Goal: Information Seeking & Learning: Learn about a topic

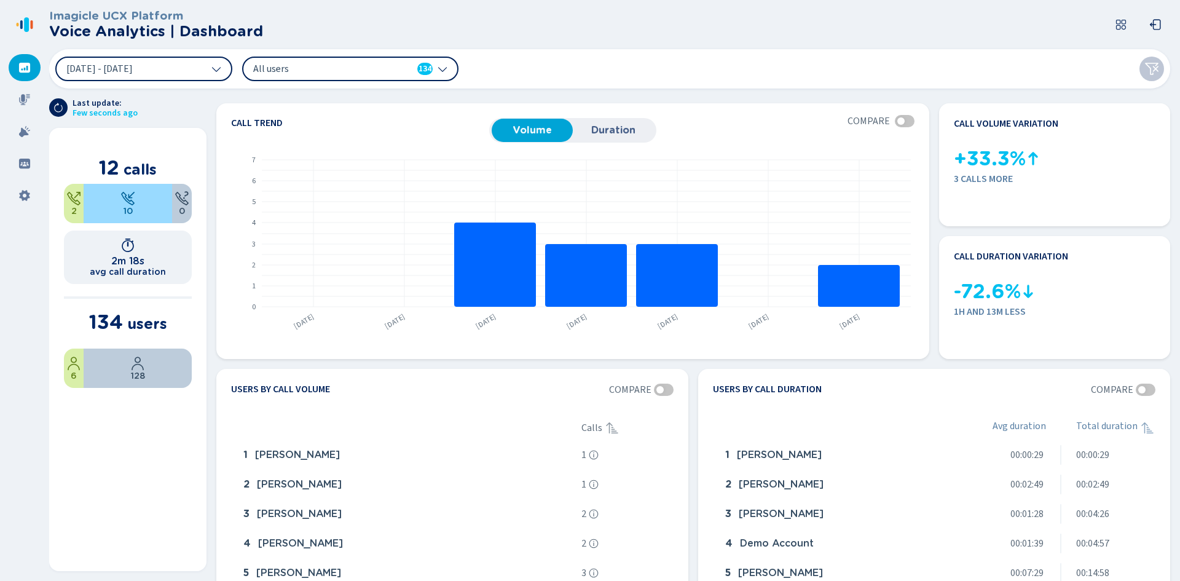
click at [398, 66] on div "All users 134" at bounding box center [343, 69] width 180 height 14
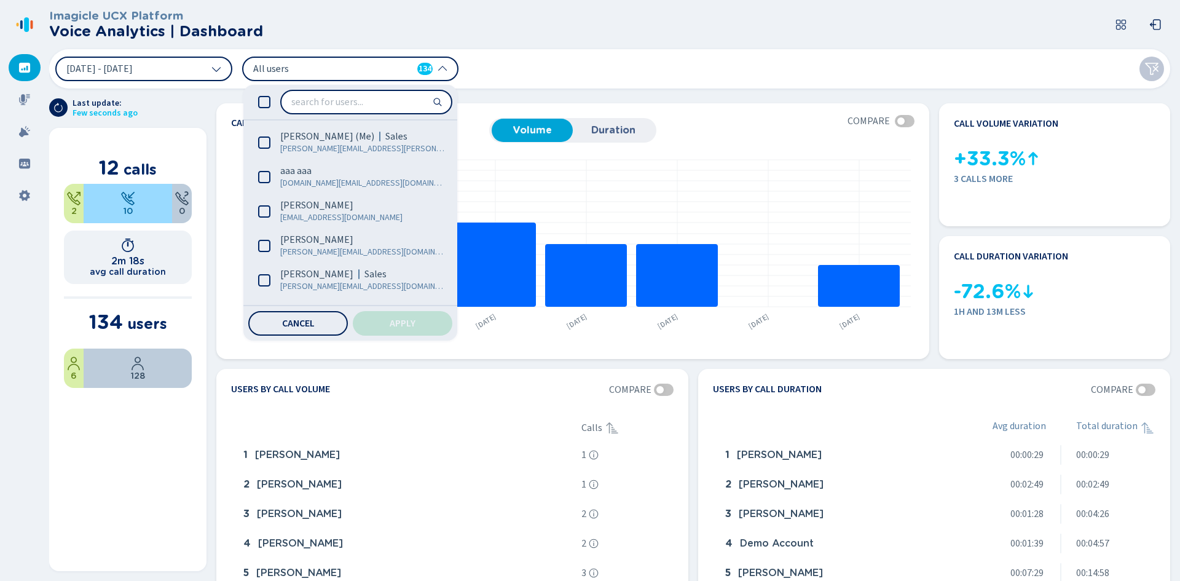
click at [398, 66] on div "All users 134" at bounding box center [343, 69] width 180 height 14
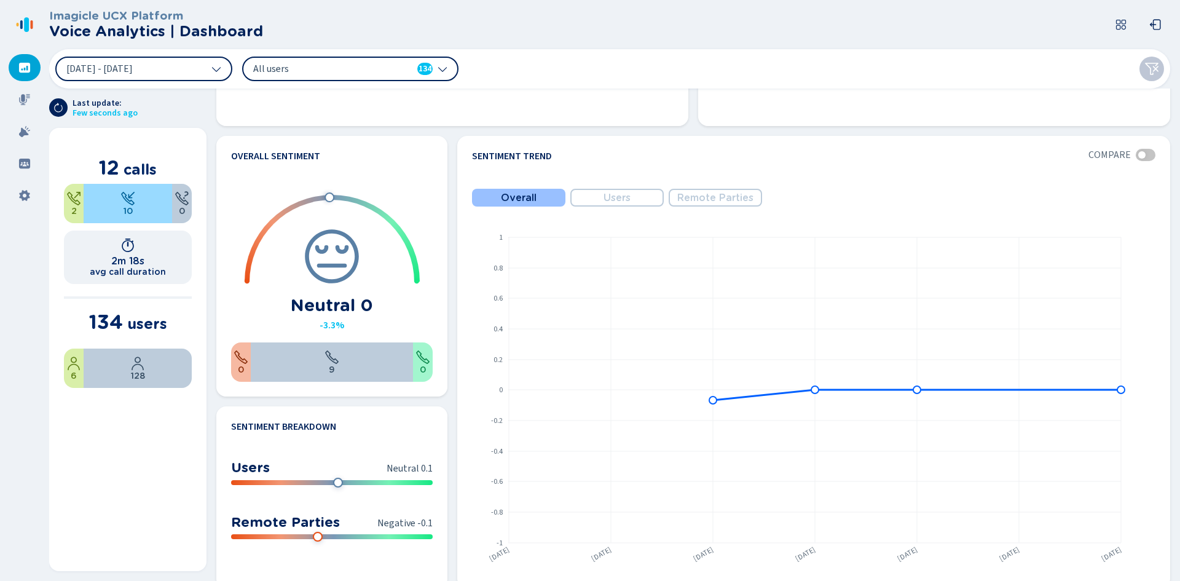
scroll to position [430, 0]
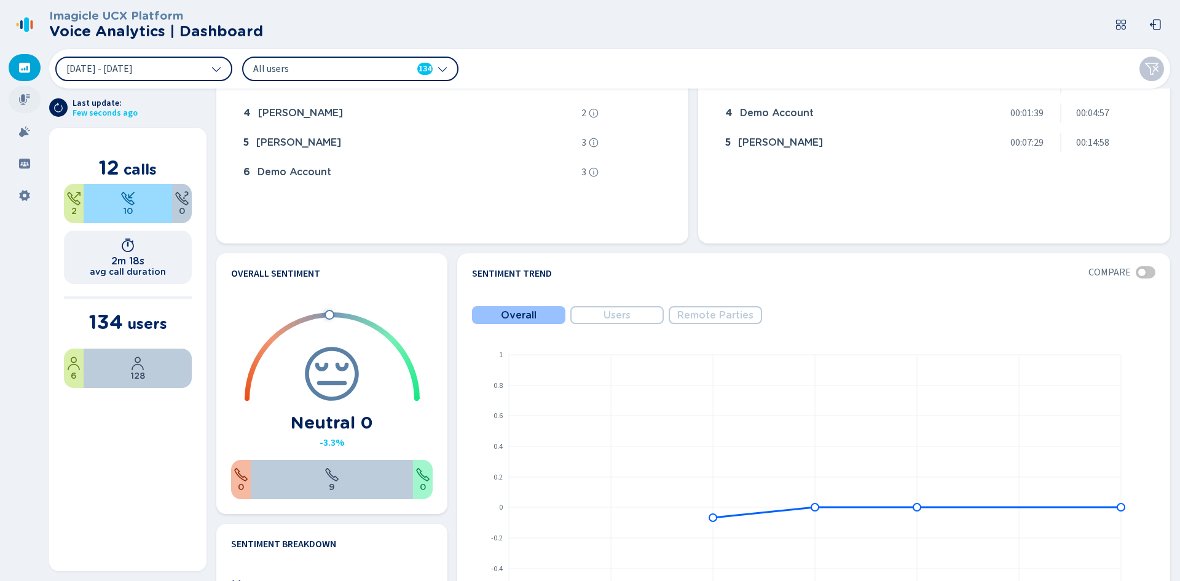
click at [23, 108] on div at bounding box center [25, 99] width 32 height 27
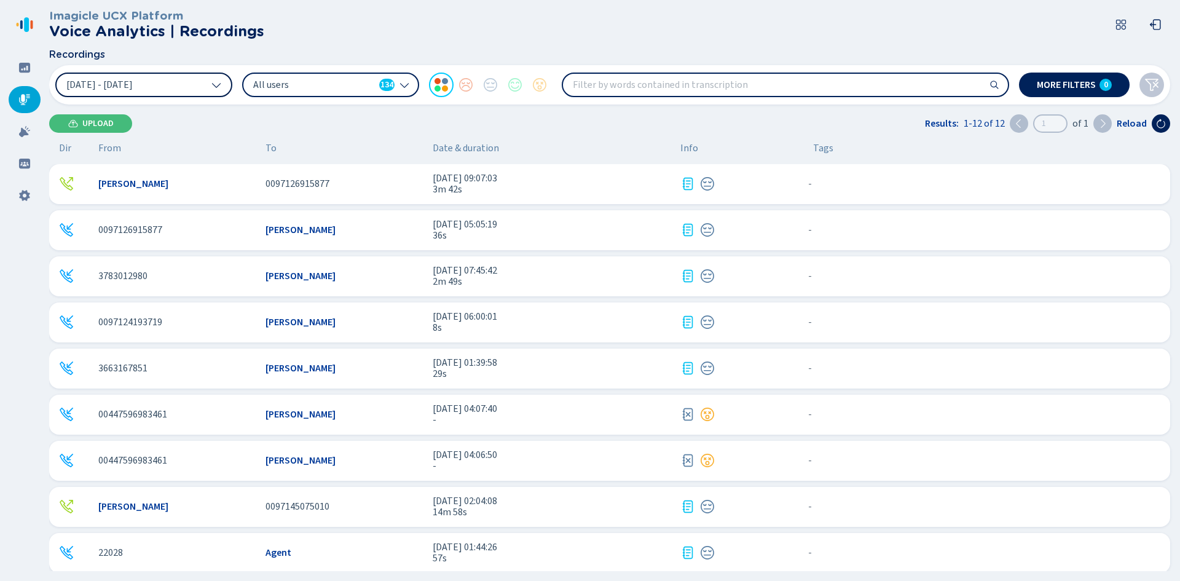
click at [174, 82] on button "[DATE] - [DATE]" at bounding box center [143, 85] width 177 height 25
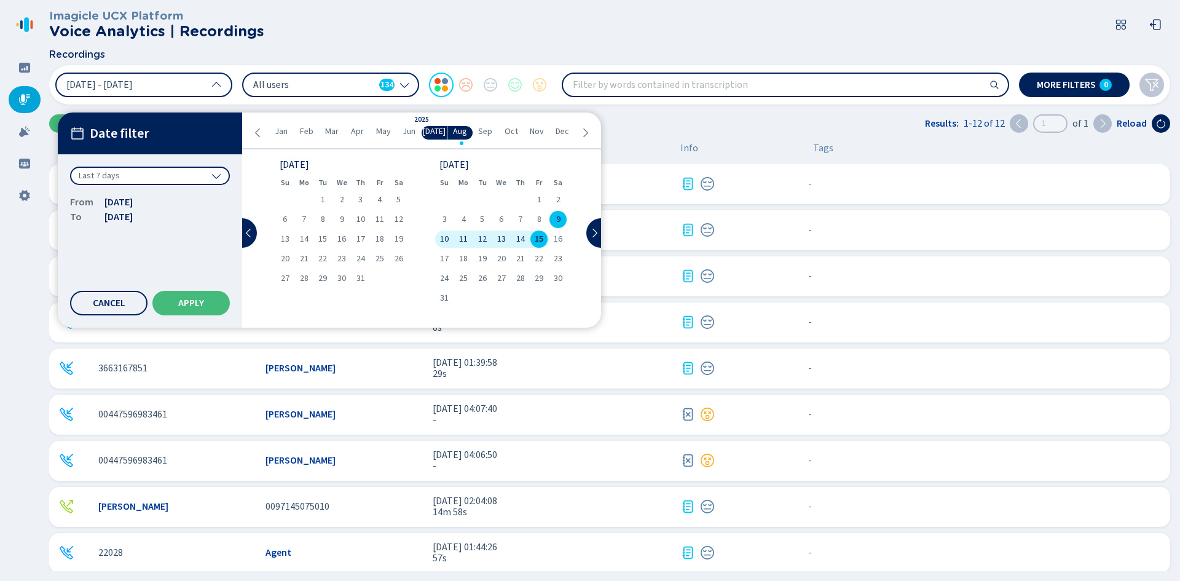
click at [256, 128] on icon at bounding box center [258, 133] width 10 height 10
click at [306, 198] on span "1" at bounding box center [304, 199] width 4 height 9
click at [584, 133] on icon at bounding box center [585, 133] width 10 height 10
click at [329, 192] on div "1" at bounding box center [323, 199] width 19 height 17
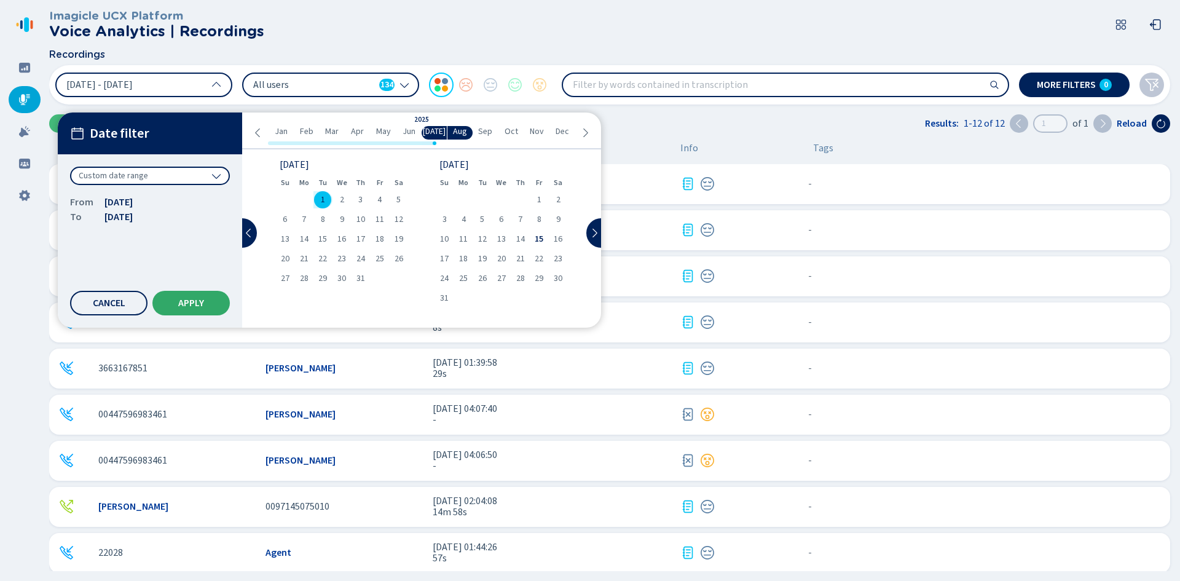
click at [207, 294] on button "Apply" at bounding box center [190, 303] width 77 height 25
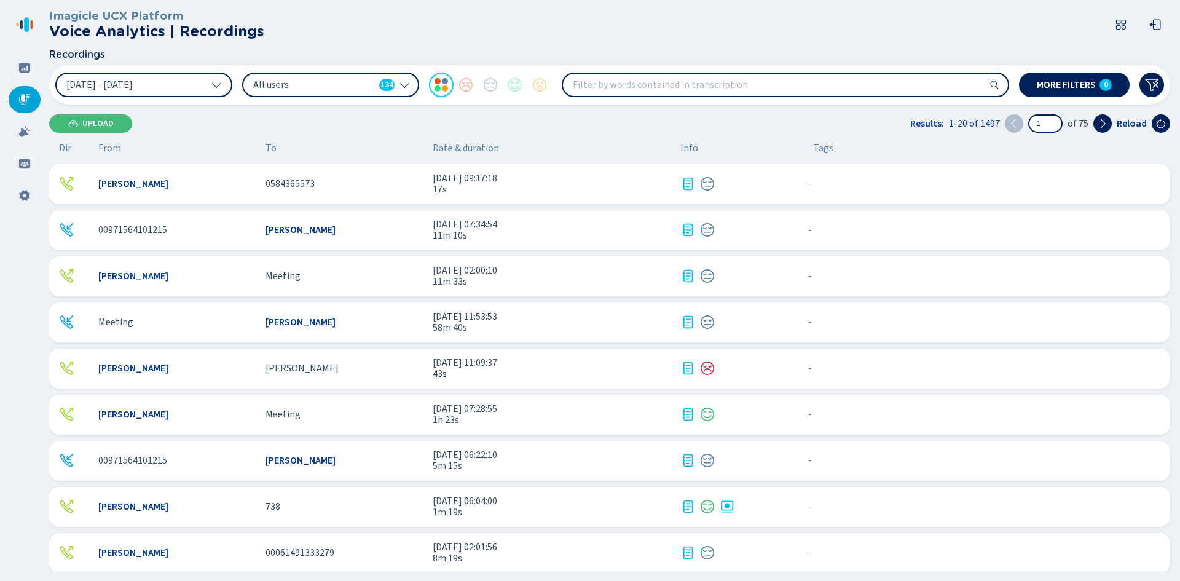
click at [297, 91] on span "All users" at bounding box center [313, 85] width 121 height 14
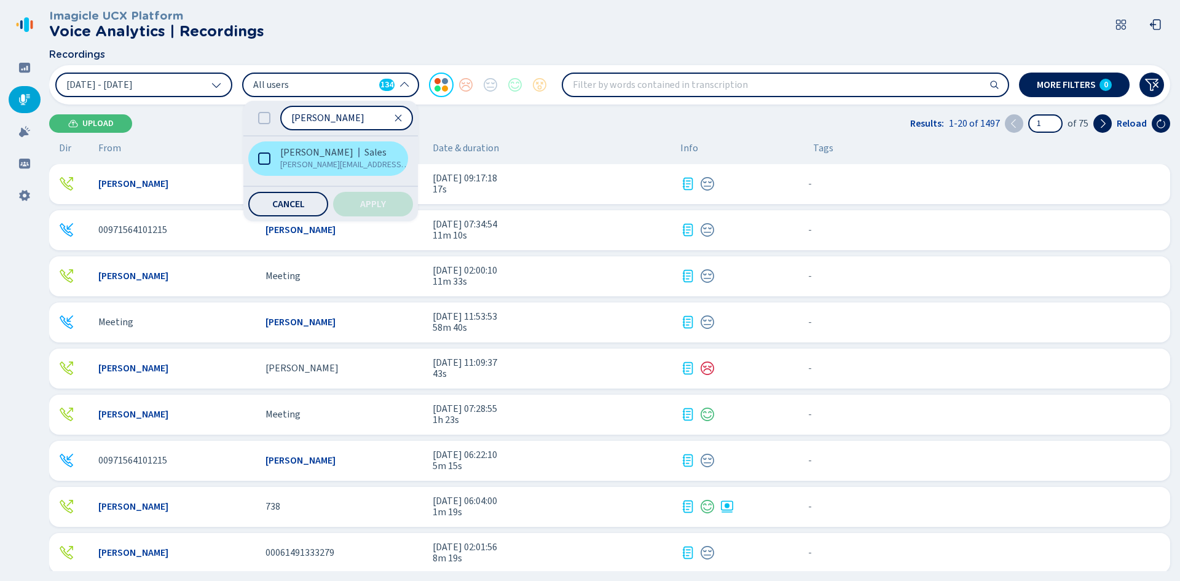
type input "[PERSON_NAME]"
click at [280, 164] on span "[PERSON_NAME][EMAIL_ADDRESS][PERSON_NAME][DOMAIN_NAME]" at bounding box center [345, 165] width 130 height 12
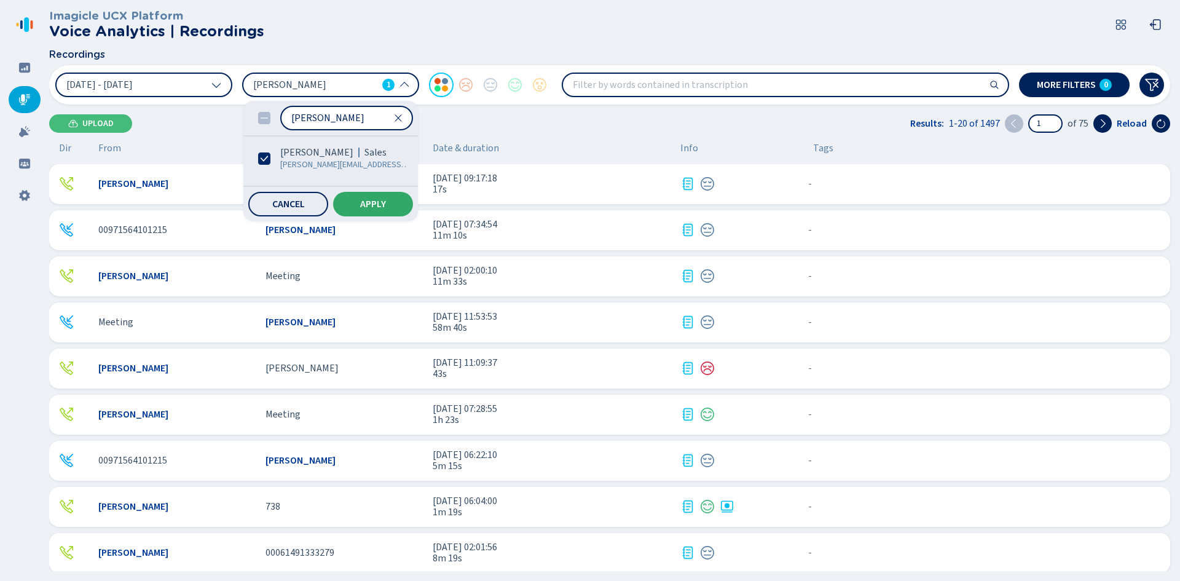
click at [392, 197] on button "Apply" at bounding box center [373, 204] width 80 height 25
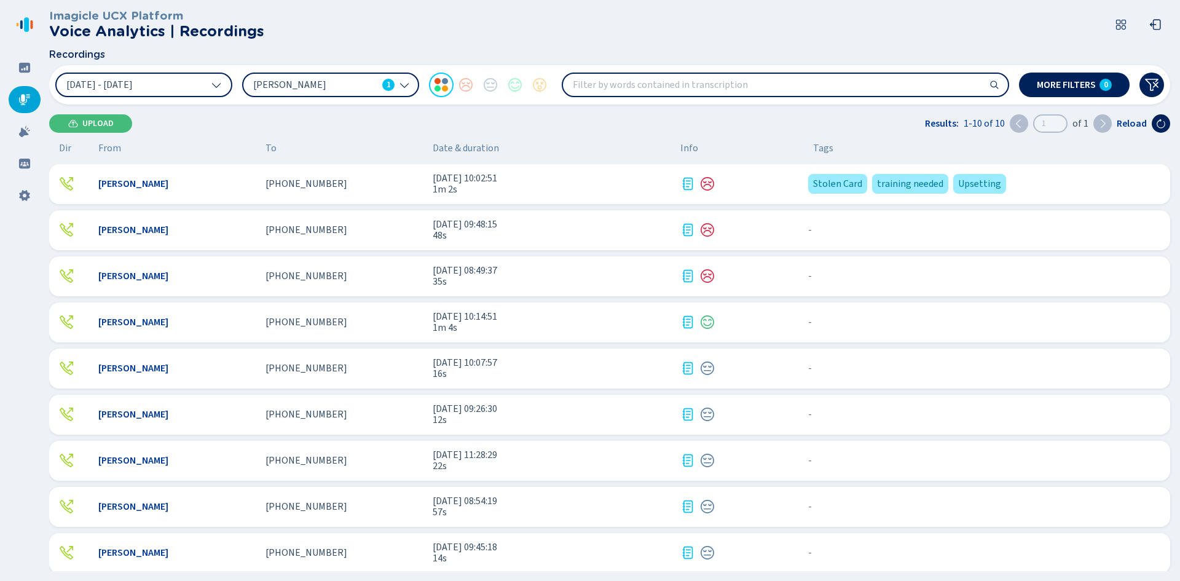
click at [391, 189] on div "[PHONE_NUMBER]" at bounding box center [344, 183] width 157 height 11
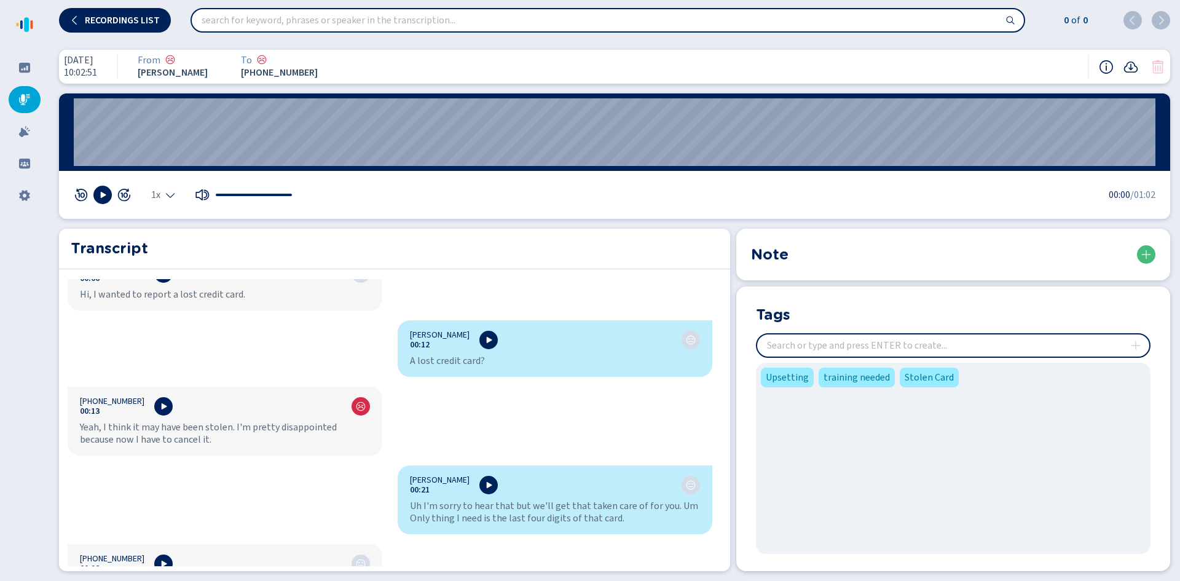
scroll to position [246, 0]
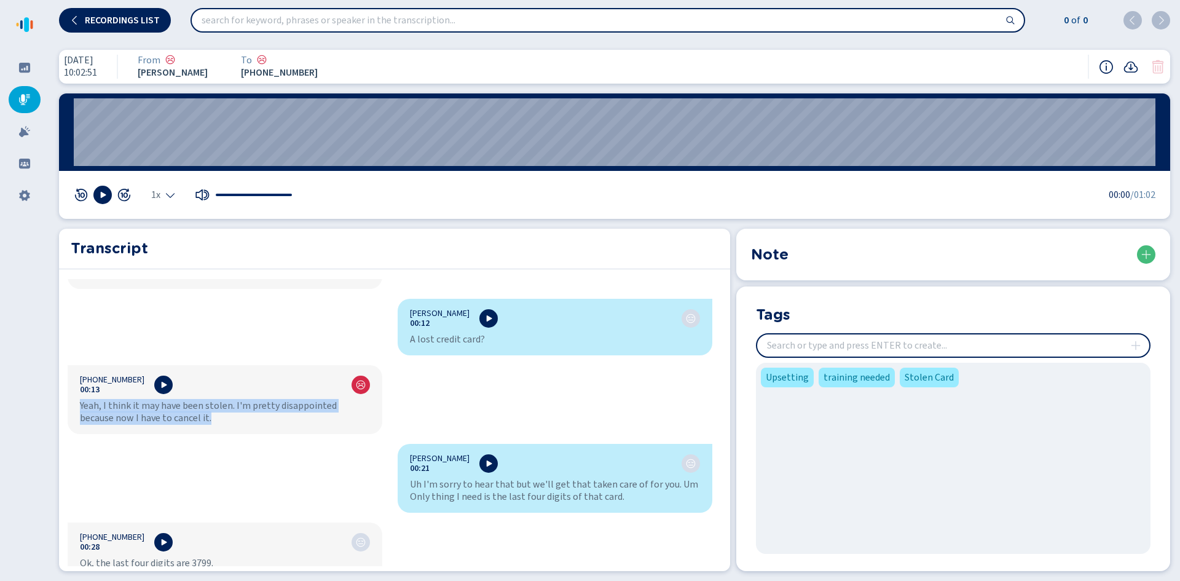
drag, startPoint x: 195, startPoint y: 420, endPoint x: 69, endPoint y: 407, distance: 126.1
click at [69, 407] on div "[PHONE_NUMBER]:13 Yeah, I think it may have been stolen. I'm pretty disappointe…" at bounding box center [225, 399] width 315 height 69
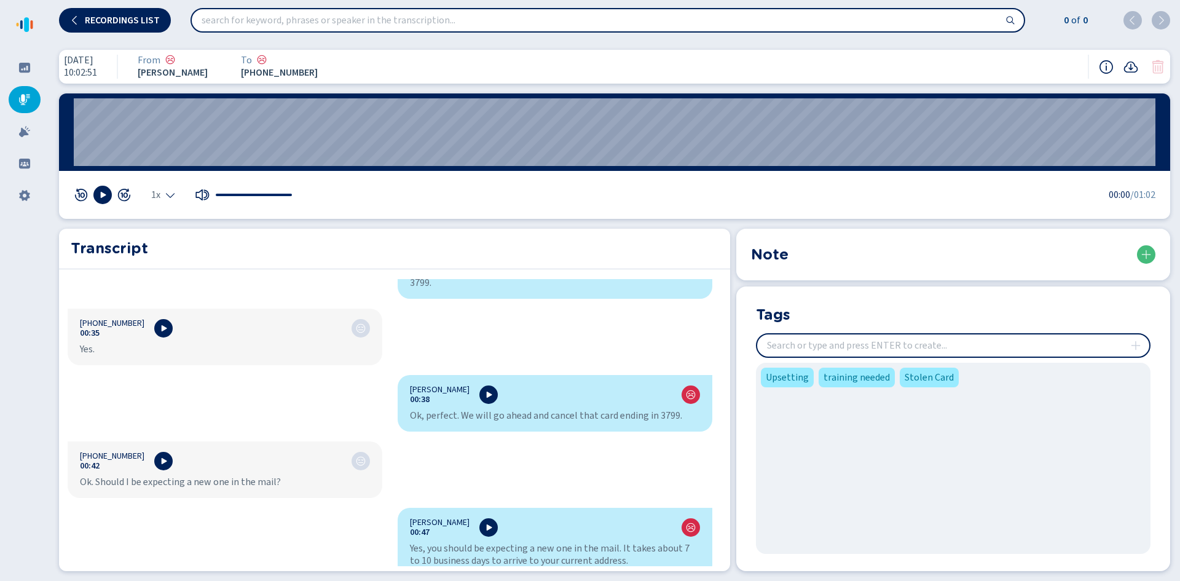
scroll to position [615, 0]
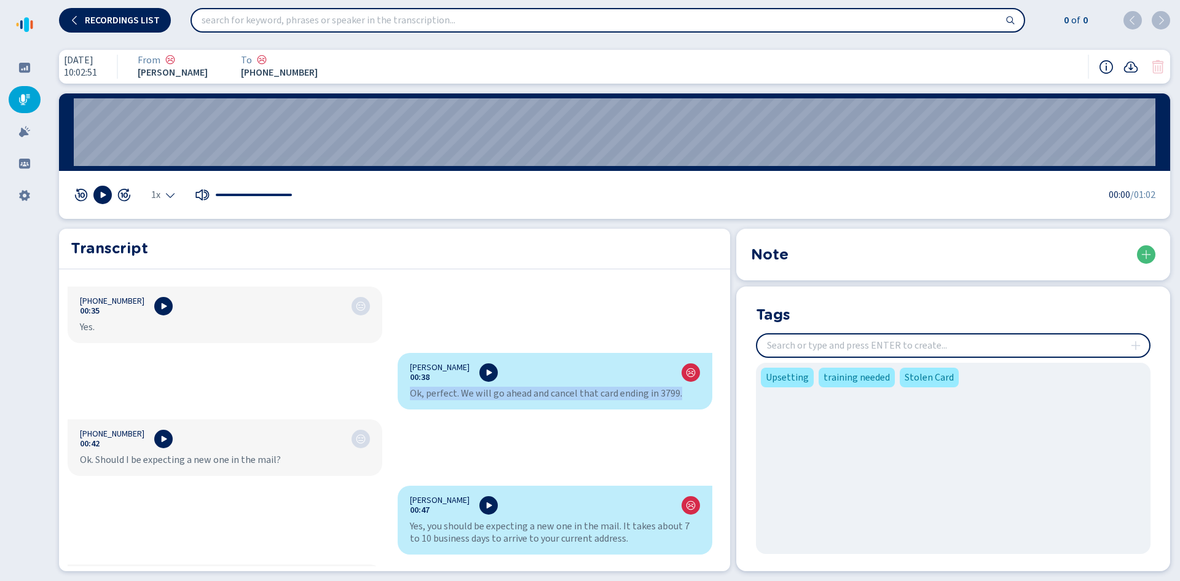
drag, startPoint x: 406, startPoint y: 391, endPoint x: 673, endPoint y: 393, distance: 266.8
click at [673, 393] on div "Ok, perfect. We will go ahead and cancel that card ending in 3799." at bounding box center [555, 393] width 290 height 12
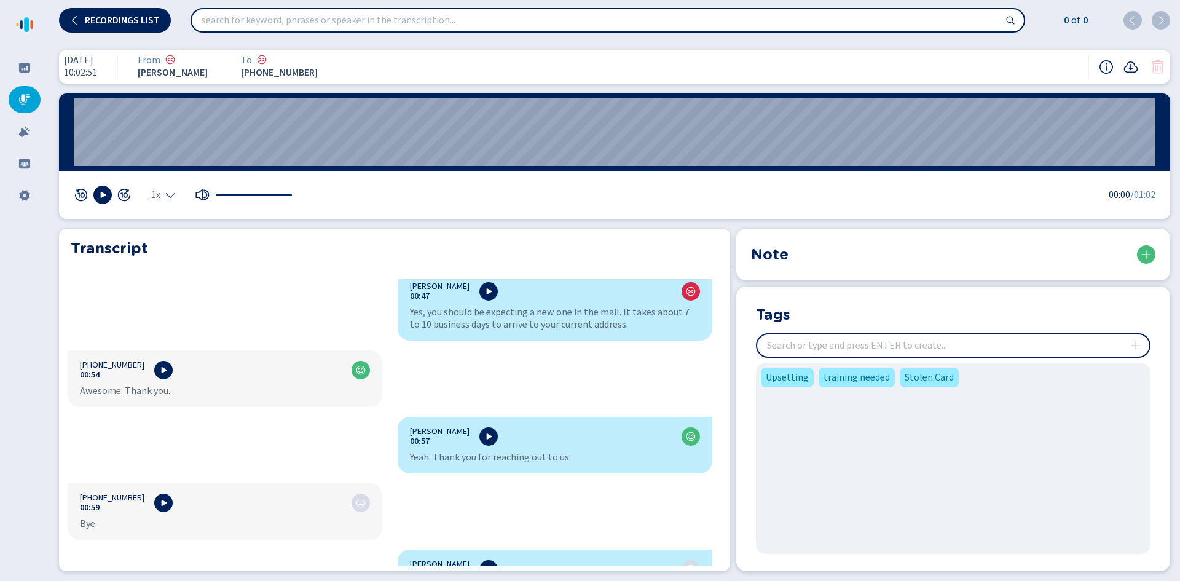
scroll to position [807, 0]
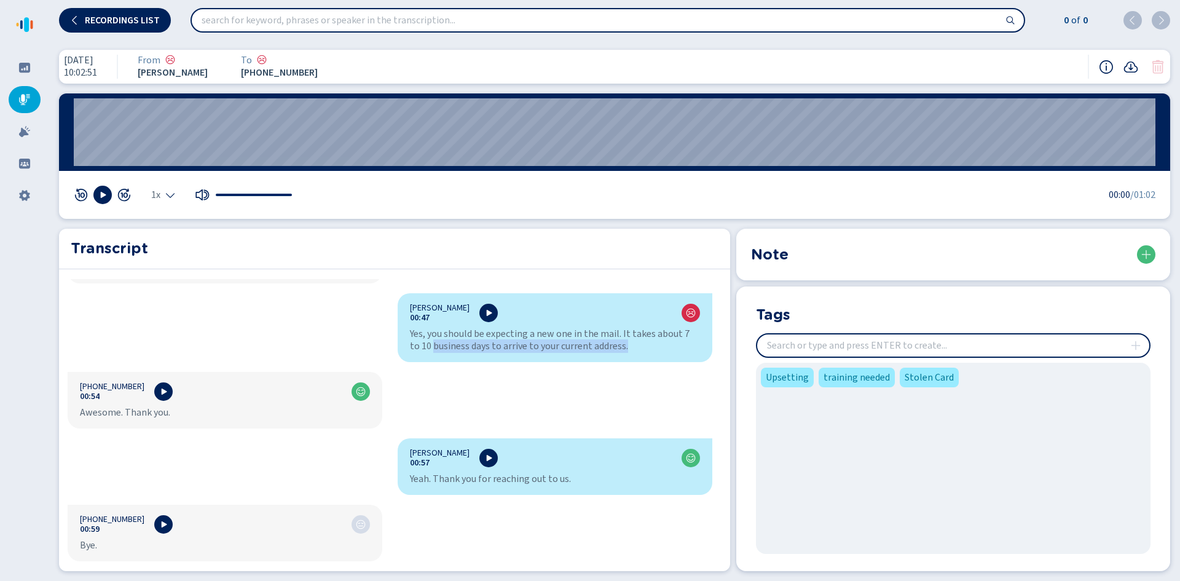
drag, startPoint x: 419, startPoint y: 349, endPoint x: 616, endPoint y: 352, distance: 197.4
click at [616, 352] on div "[PERSON_NAME] 00:47 Yes, you should be expecting a new one in the mail. It take…" at bounding box center [555, 327] width 315 height 69
drag, startPoint x: 242, startPoint y: 414, endPoint x: 232, endPoint y: 428, distance: 16.4
click at [85, 414] on div "Awesome. Thank you." at bounding box center [225, 412] width 290 height 12
drag, startPoint x: 406, startPoint y: 480, endPoint x: 578, endPoint y: 483, distance: 172.2
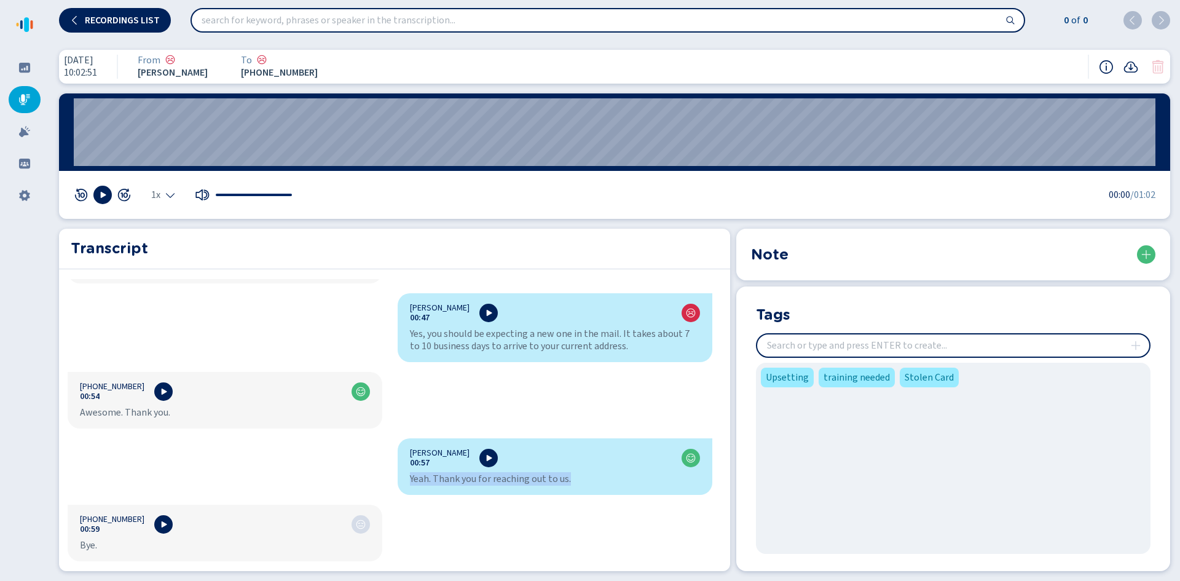
click at [578, 483] on div "Yeah. Thank you for reaching out to us." at bounding box center [555, 479] width 290 height 12
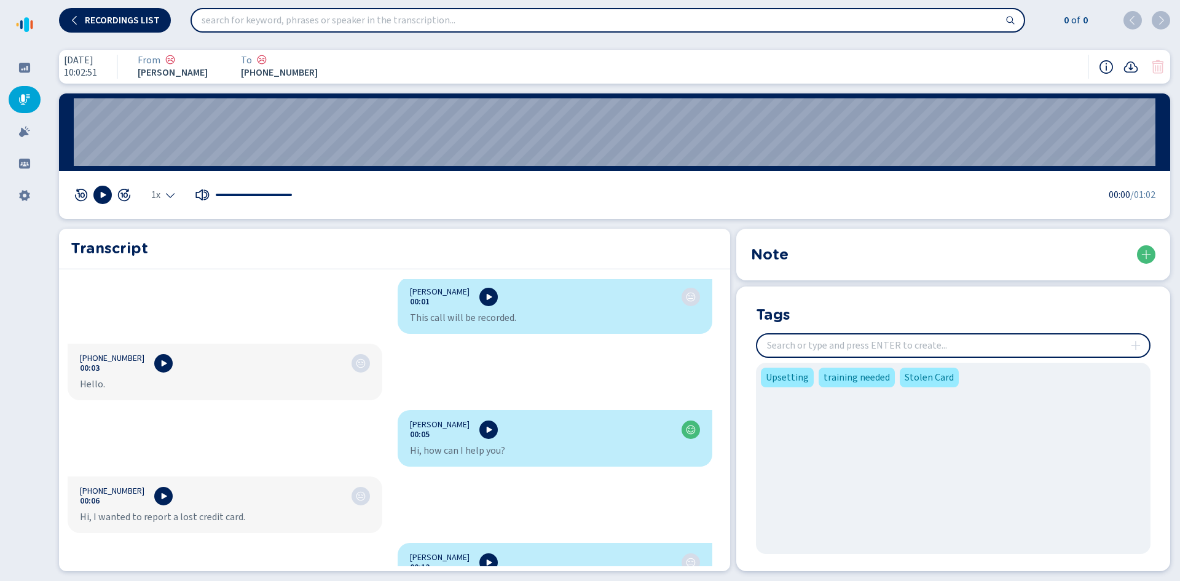
scroll to position [0, 0]
click at [840, 350] on input "insert" at bounding box center [953, 345] width 392 height 22
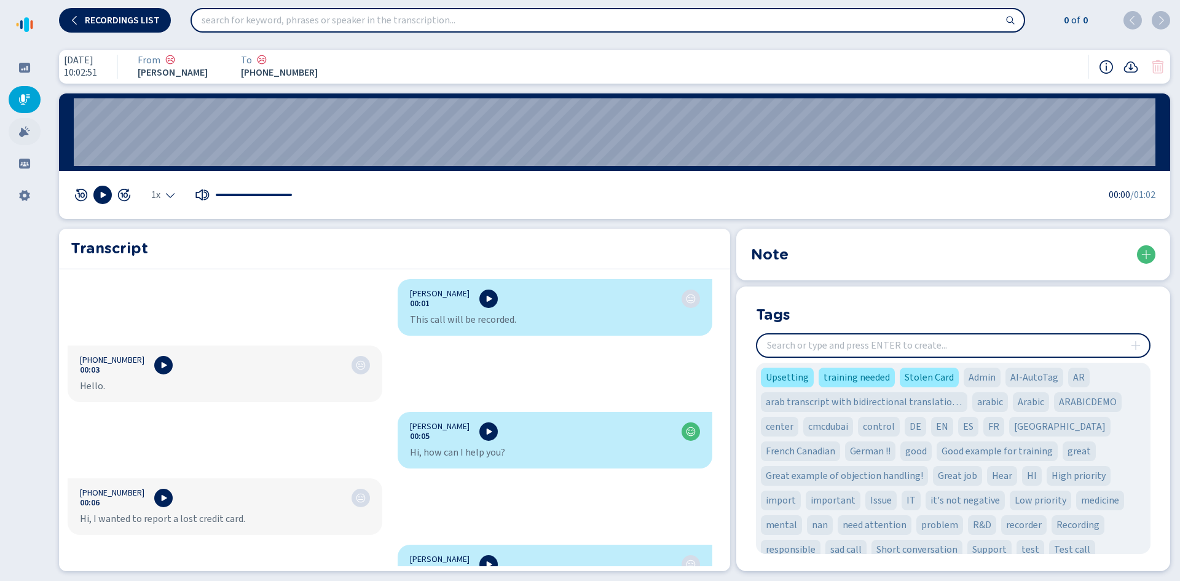
click at [27, 126] on icon at bounding box center [24, 131] width 12 height 12
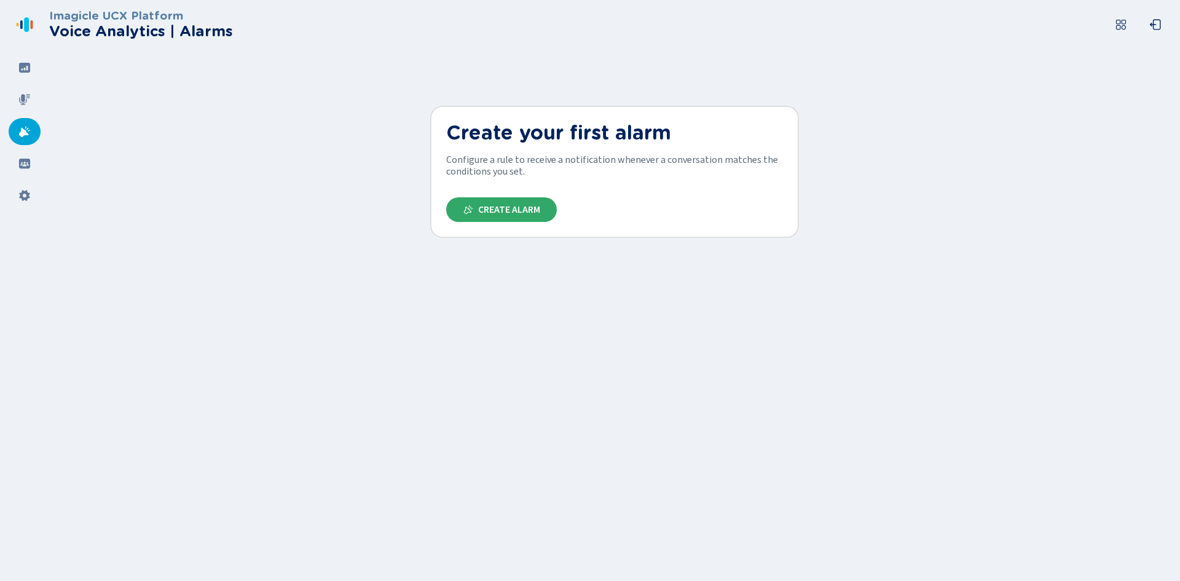
click at [519, 203] on button "Create Alarm" at bounding box center [501, 209] width 111 height 25
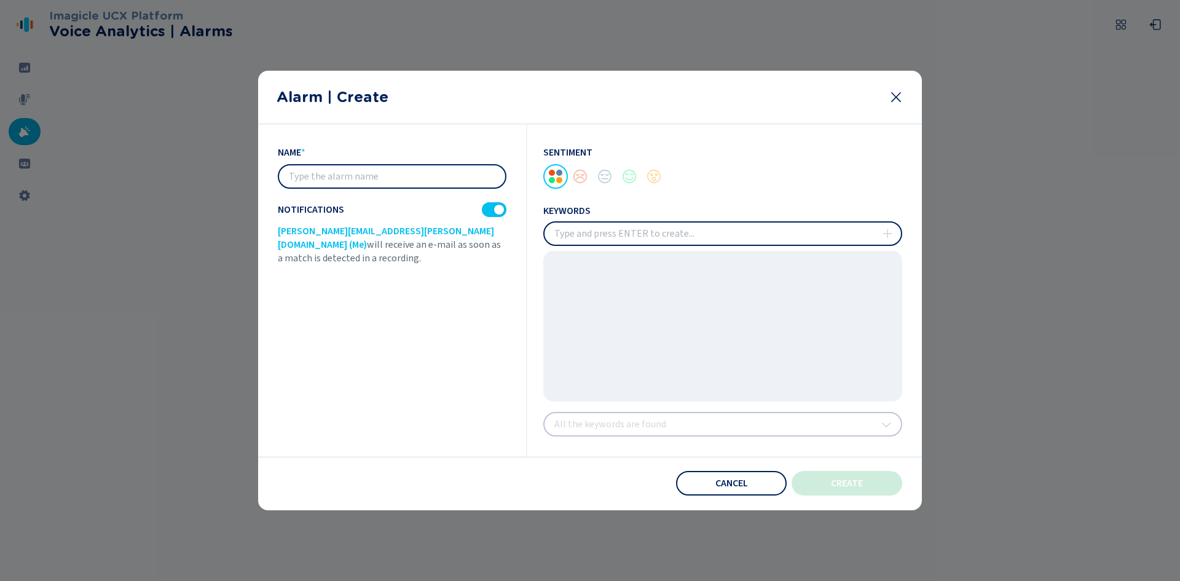
click at [894, 97] on icon at bounding box center [896, 97] width 15 height 15
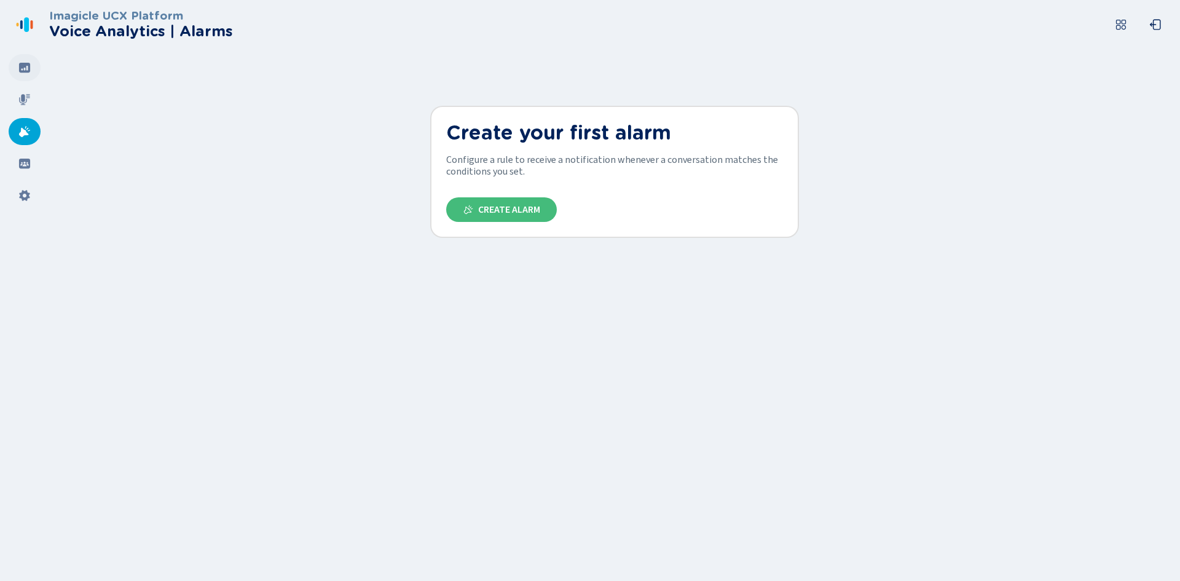
click at [22, 68] on icon at bounding box center [24, 68] width 11 height 10
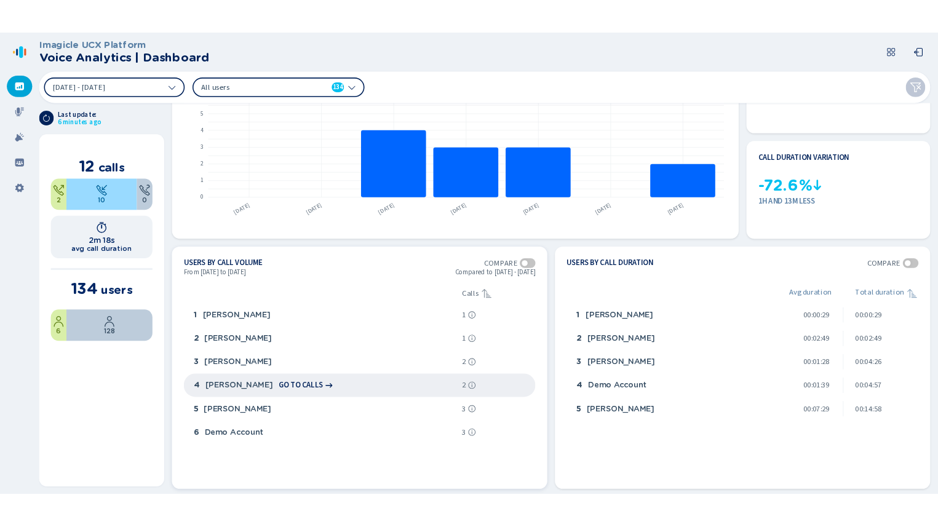
scroll to position [307, 0]
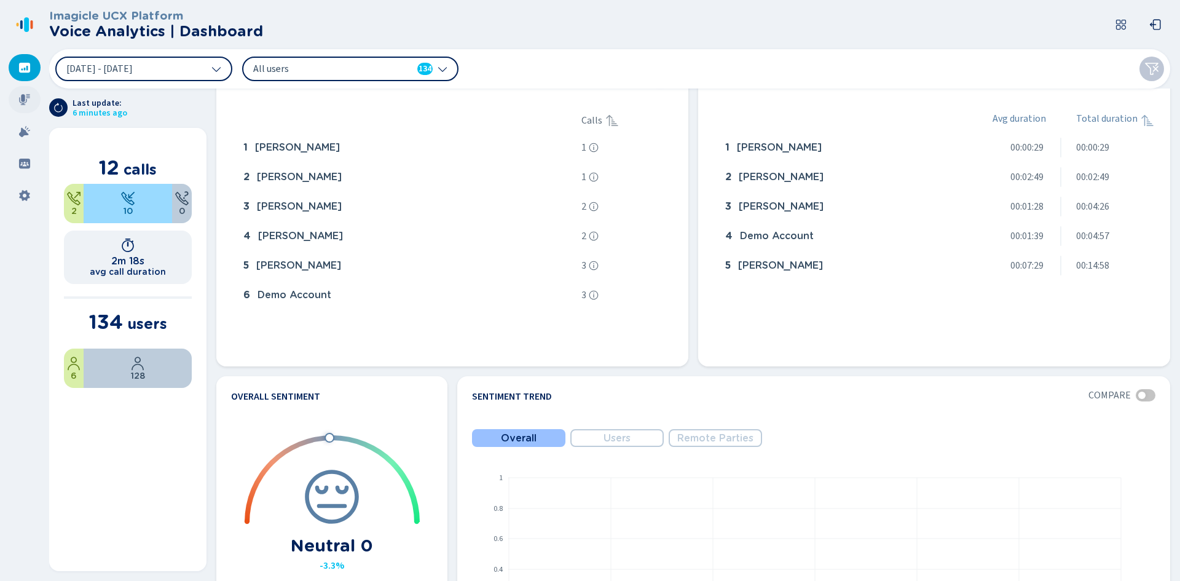
click at [24, 103] on icon at bounding box center [24, 99] width 11 height 11
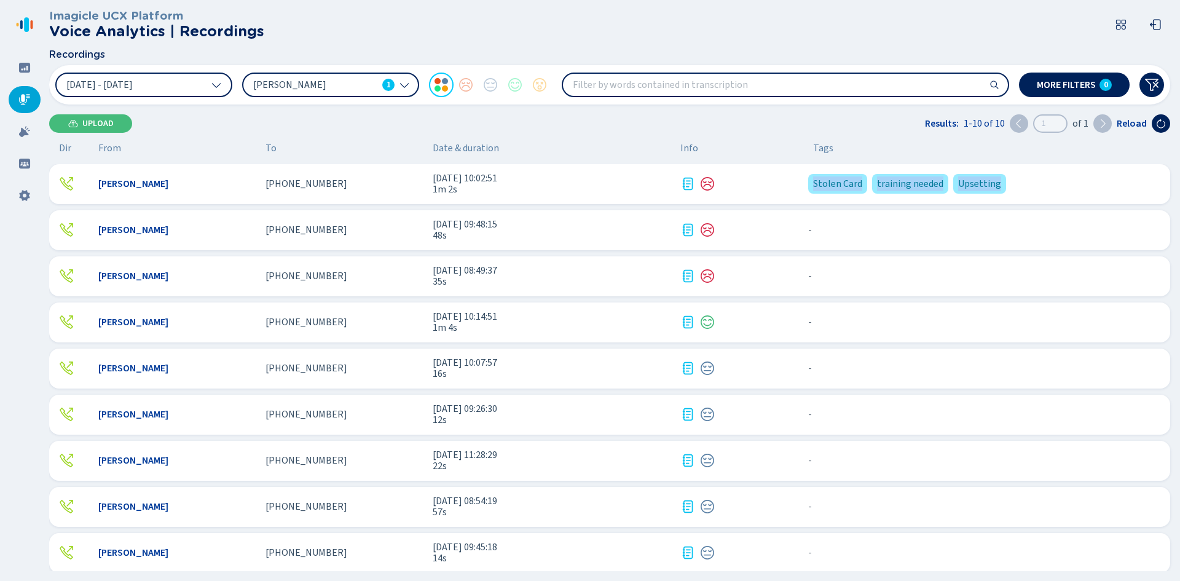
drag, startPoint x: 790, startPoint y: 181, endPoint x: 1011, endPoint y: 183, distance: 221.3
click at [1011, 183] on div "[PERSON_NAME] [PHONE_NUMBER] [DATE] 10:02:51 1m 2s Stolen Card training needed …" at bounding box center [609, 184] width 1121 height 40
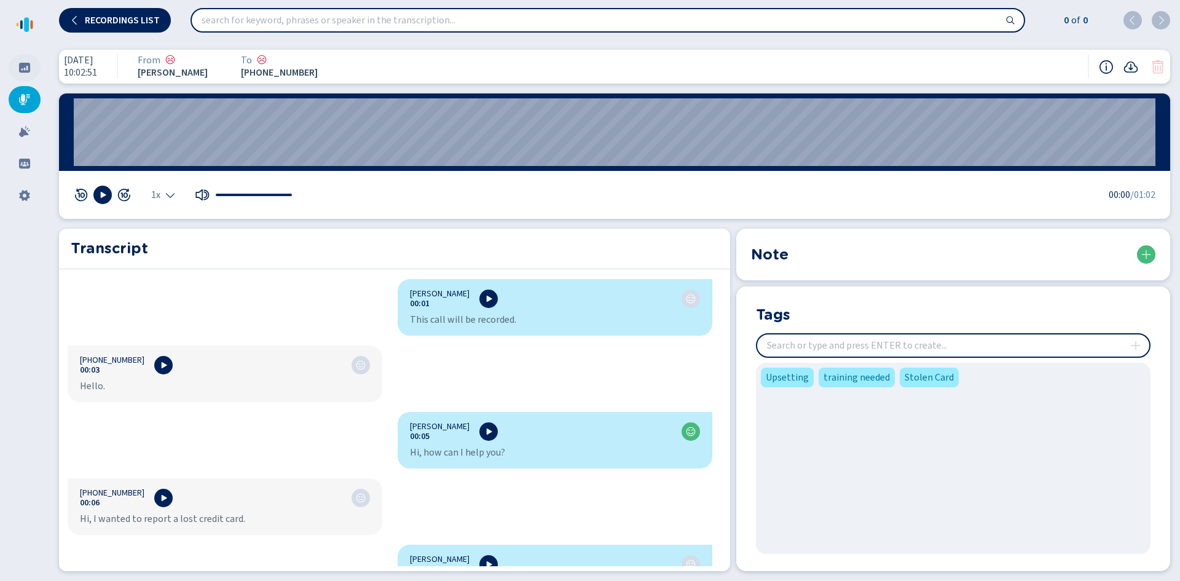
click at [27, 68] on icon at bounding box center [24, 67] width 12 height 12
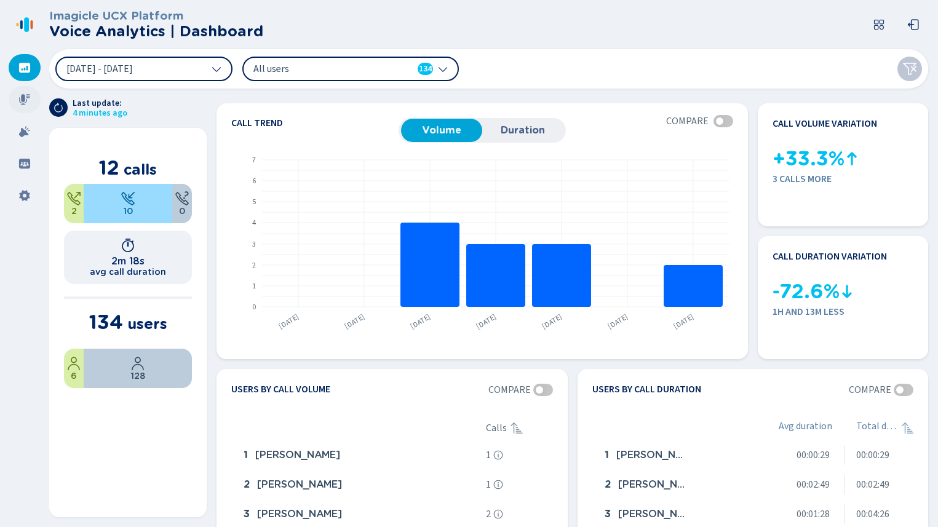
drag, startPoint x: 14, startPoint y: 98, endPoint x: 25, endPoint y: 104, distance: 12.1
click at [15, 98] on div at bounding box center [25, 99] width 32 height 27
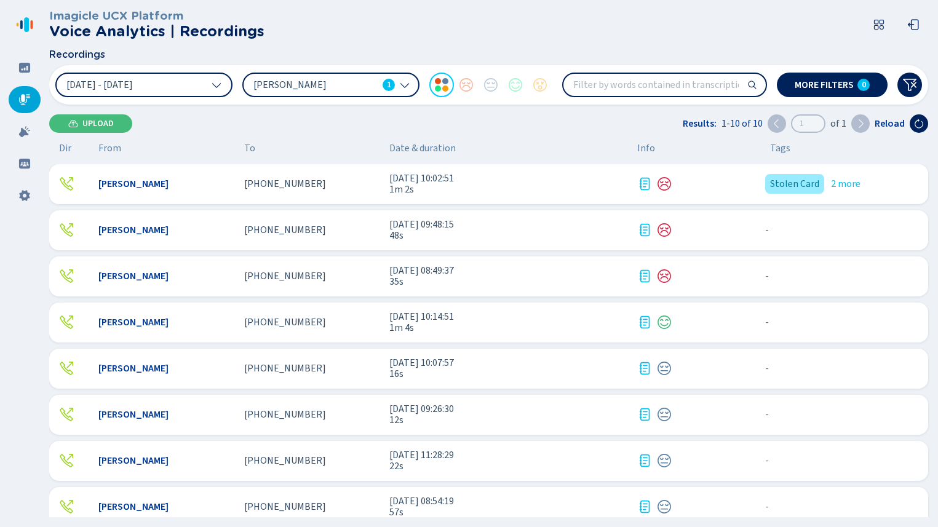
click at [660, 84] on input "search" at bounding box center [664, 85] width 202 height 22
type input "broken"
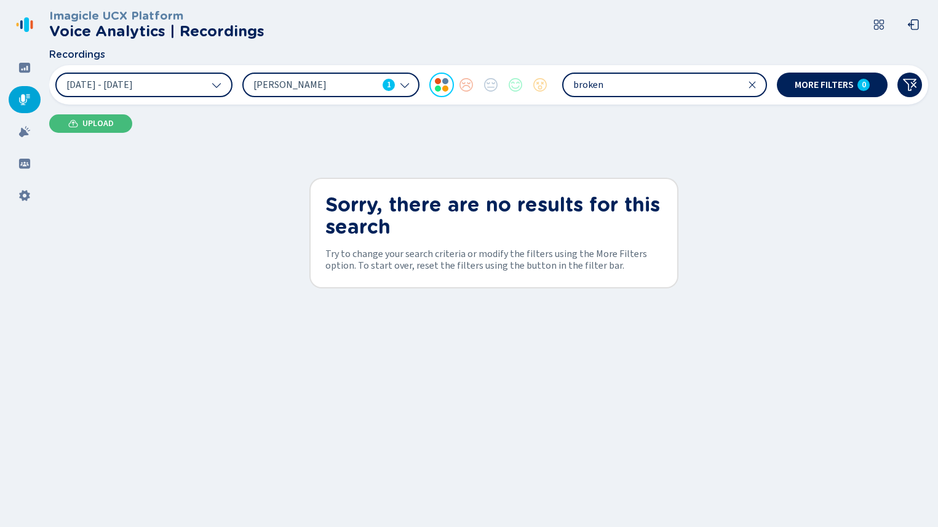
click at [749, 87] on icon at bounding box center [752, 85] width 10 height 10
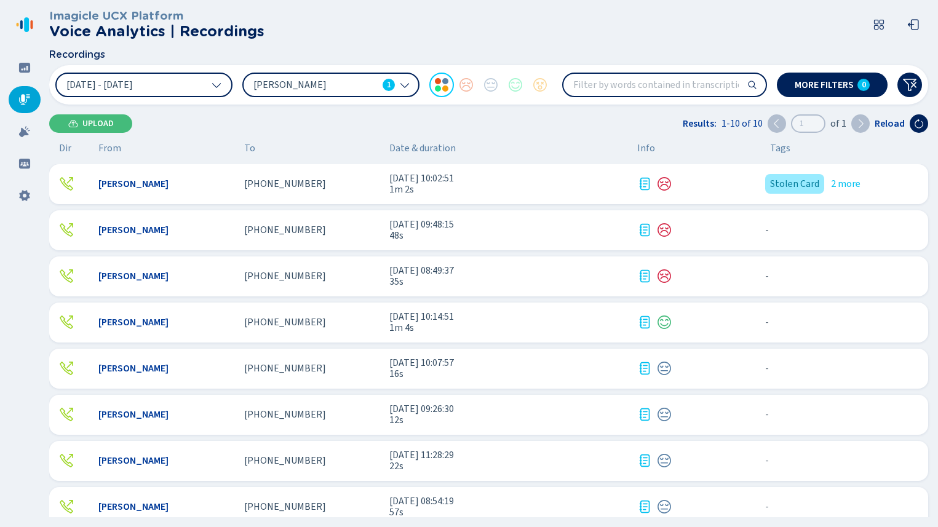
click at [624, 85] on input "search" at bounding box center [664, 85] width 202 height 22
drag, startPoint x: 637, startPoint y: 84, endPoint x: 741, endPoint y: 85, distance: 104.5
click at [741, 85] on input "search" at bounding box center [664, 85] width 202 height 22
drag, startPoint x: 741, startPoint y: 85, endPoint x: 622, endPoint y: 85, distance: 119.3
click at [622, 85] on input "search" at bounding box center [664, 85] width 202 height 22
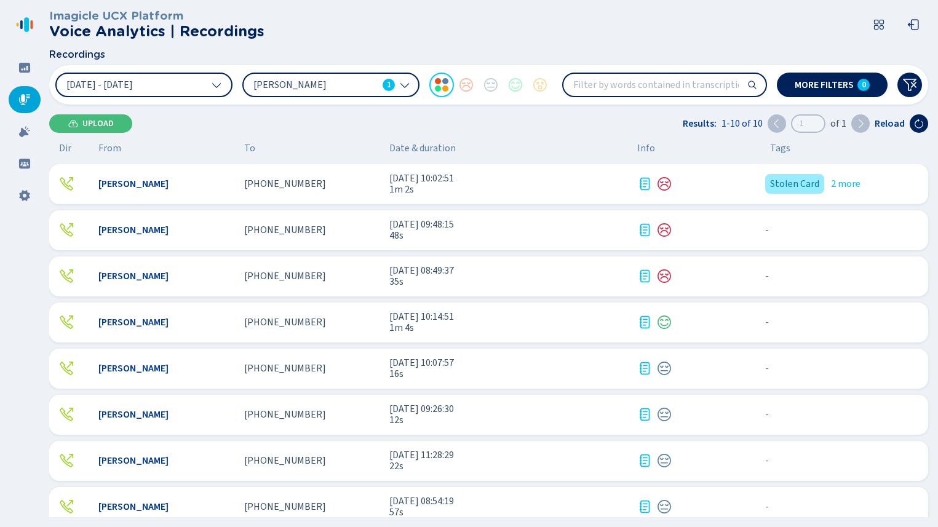
drag, startPoint x: 622, startPoint y: 85, endPoint x: 656, endPoint y: 85, distance: 34.4
click at [656, 85] on input "search" at bounding box center [664, 85] width 202 height 22
drag, startPoint x: 626, startPoint y: 82, endPoint x: 686, endPoint y: 84, distance: 59.7
click at [686, 84] on input "search" at bounding box center [664, 85] width 202 height 22
drag, startPoint x: 622, startPoint y: 85, endPoint x: 699, endPoint y: 85, distance: 76.8
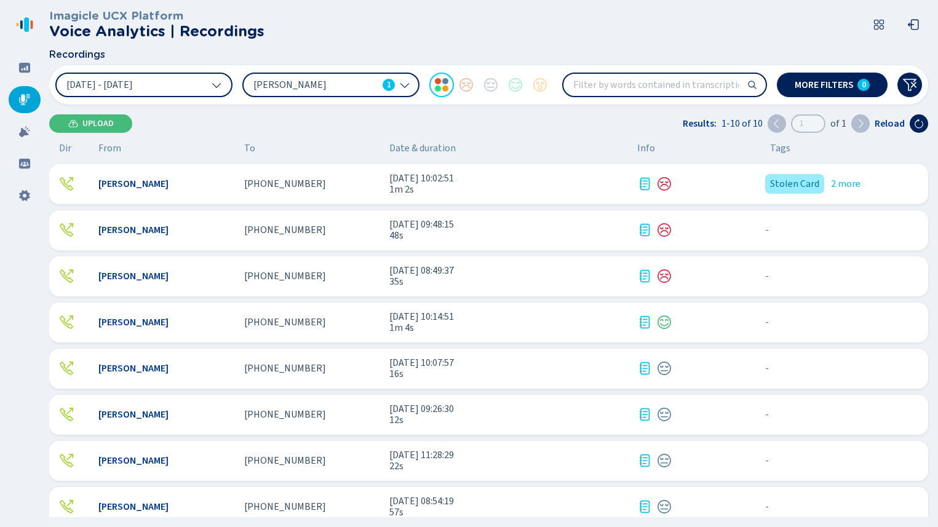
click at [699, 85] on input "search" at bounding box center [664, 85] width 202 height 22
click at [628, 81] on input "search" at bounding box center [664, 85] width 202 height 22
type input "stolen card"
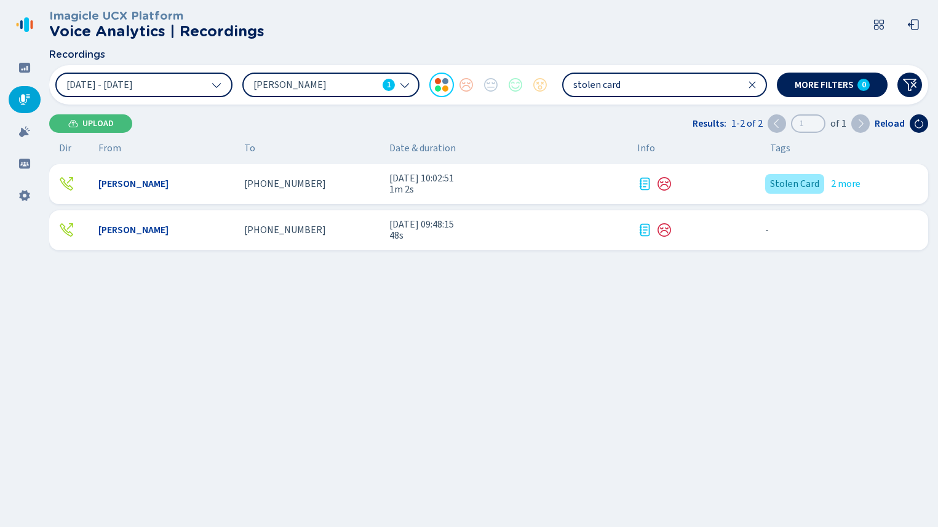
click at [752, 81] on icon at bounding box center [752, 85] width 10 height 10
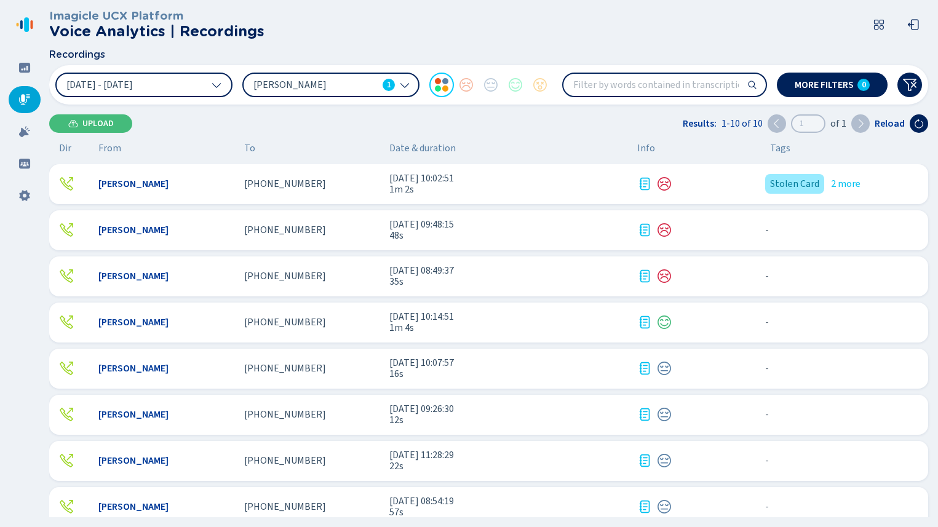
click at [612, 88] on input "search" at bounding box center [664, 85] width 202 height 22
